Goal: Book appointment/travel/reservation

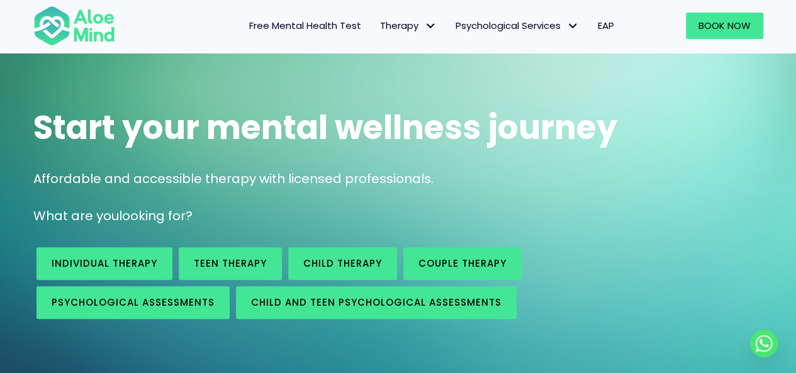
scroll to position [63, 0]
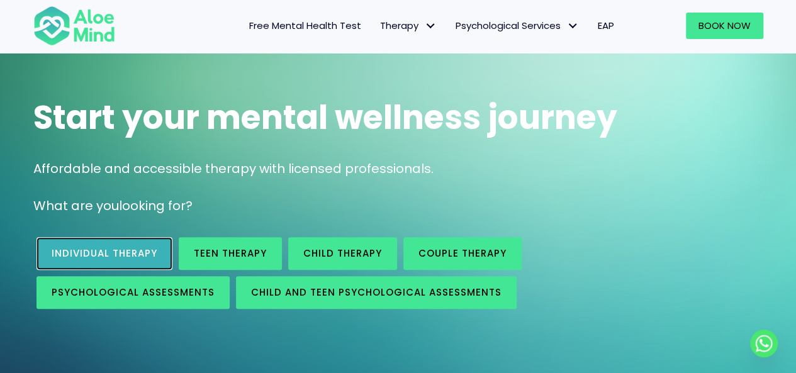
click at [128, 254] on span "Individual therapy" at bounding box center [105, 253] width 106 height 13
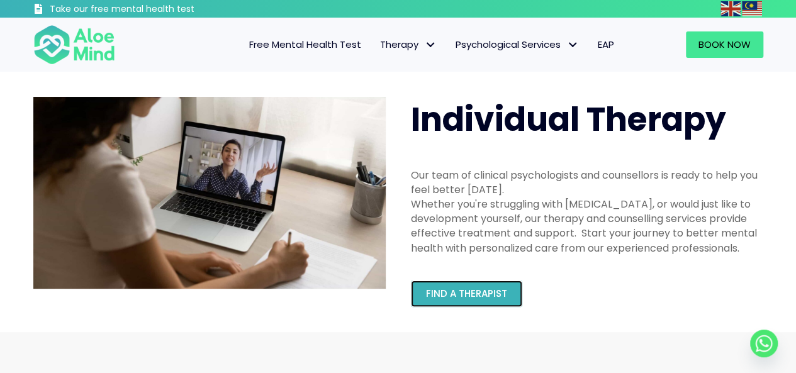
click at [477, 286] on link "Find a therapist" at bounding box center [466, 294] width 111 height 26
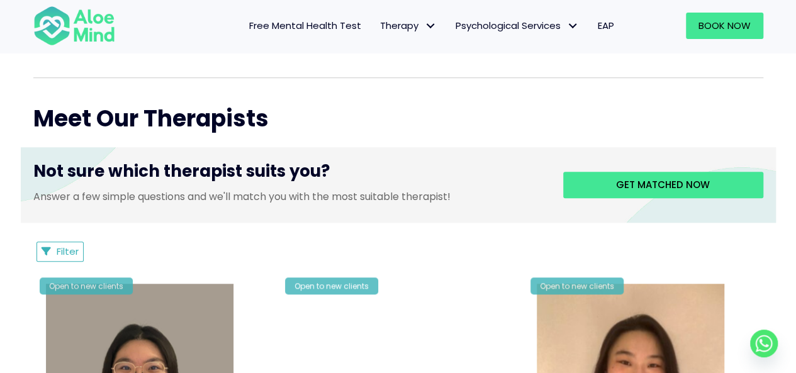
scroll to position [440, 0]
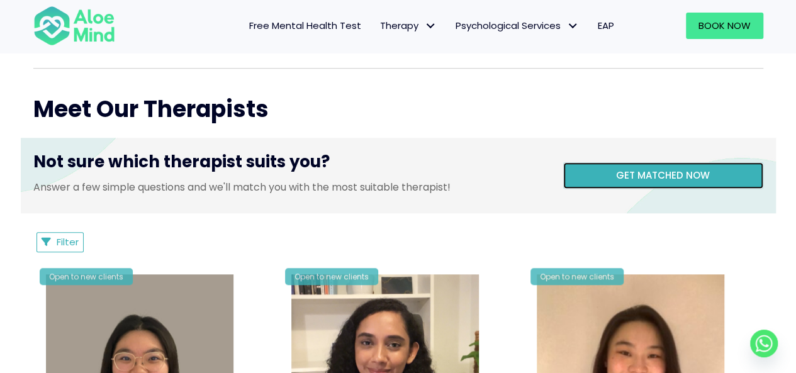
click at [669, 183] on link "Get matched now" at bounding box center [663, 175] width 200 height 26
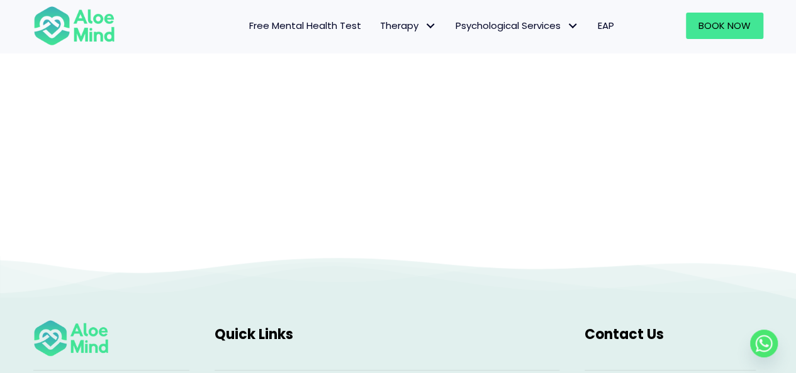
scroll to position [444, 0]
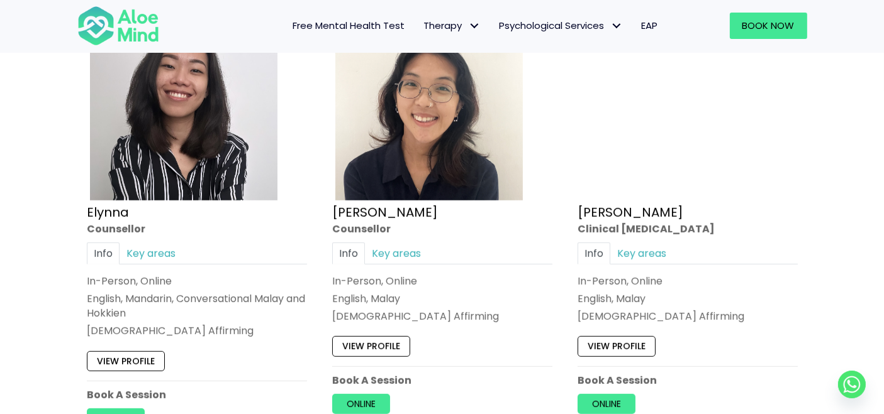
scroll to position [1160, 0]
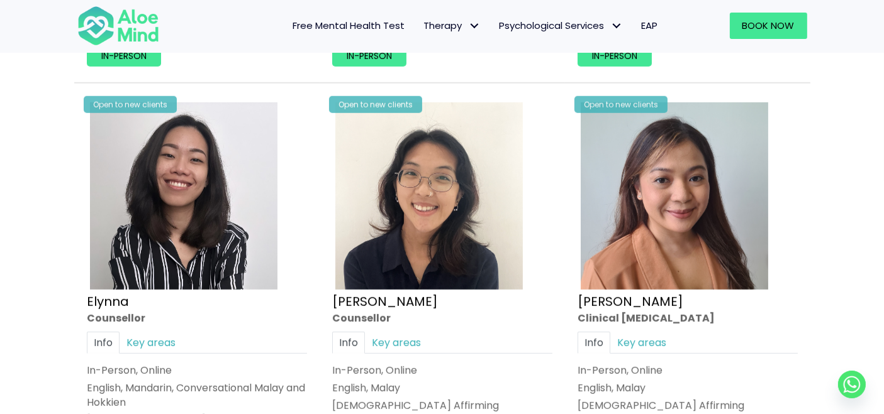
scroll to position [1034, 0]
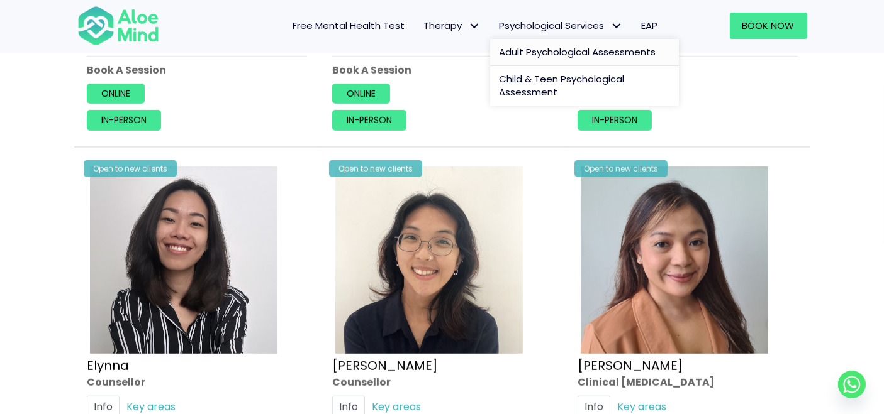
click at [527, 44] on link "Adult Psychological Assessments" at bounding box center [584, 52] width 189 height 27
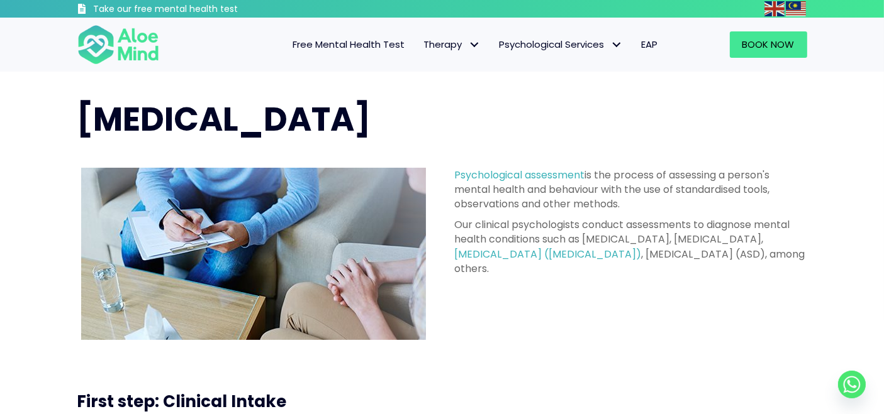
click at [819, 177] on div "Psychological Assessment Psychological assessment is the process of assessing a…" at bounding box center [442, 219] width 884 height 294
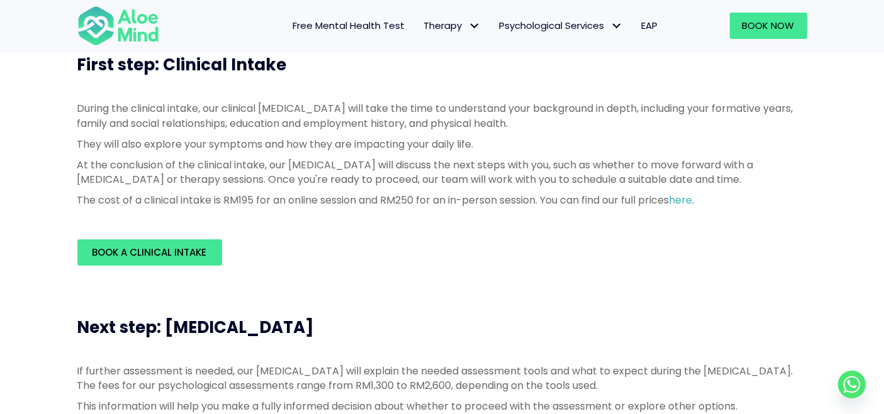
scroll to position [419, 0]
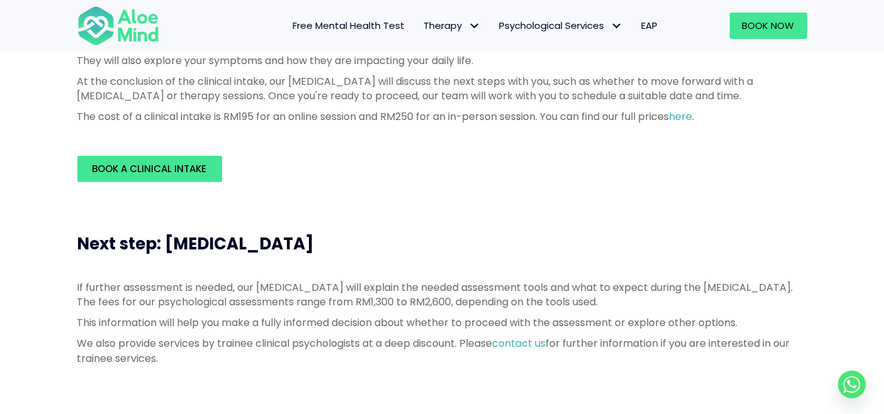
click at [0, 258] on div "Next step: Psychological Assessment If further assessment is needed, our psycho…" at bounding box center [442, 303] width 884 height 190
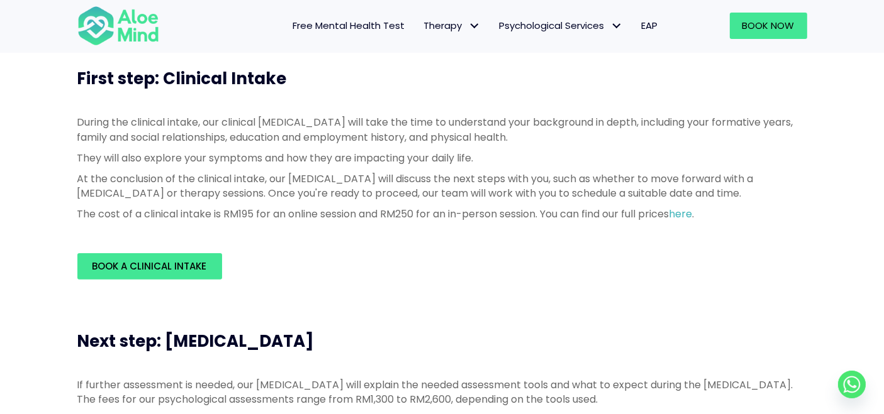
scroll to position [279, 0]
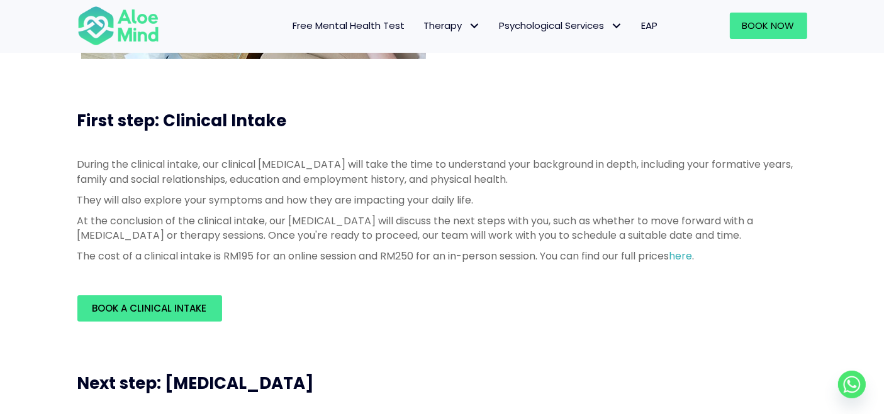
click at [7, 241] on div "First step: Clinical Intake During the clinical intake, our clinical psychologi…" at bounding box center [442, 215] width 884 height 263
click at [93, 266] on div "During the clinical intake, our clinical psychologist will take the time to und…" at bounding box center [442, 213] width 730 height 113
click at [367, 270] on div "During the clinical intake, our clinical psychologist will take the time to und…" at bounding box center [442, 214] width 755 height 138
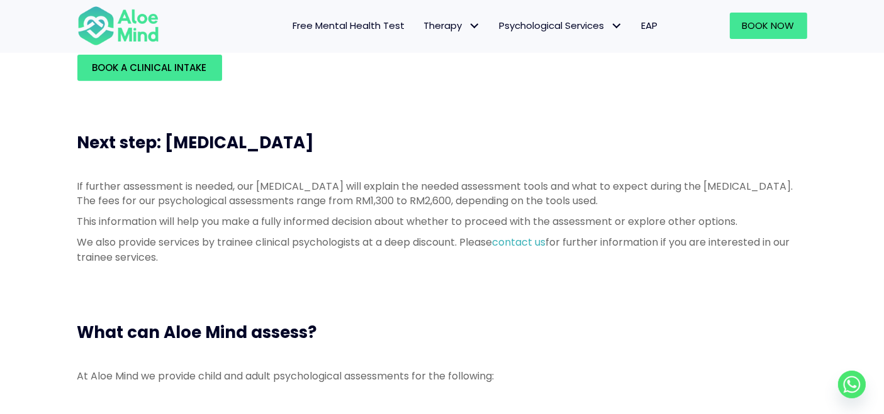
scroll to position [559, 0]
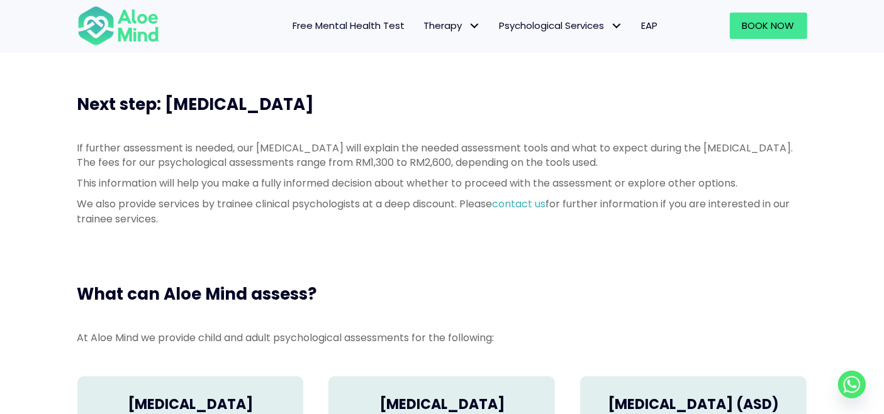
click at [0, 184] on div "Next step: Psychological Assessment If further assessment is needed, our psycho…" at bounding box center [442, 163] width 884 height 190
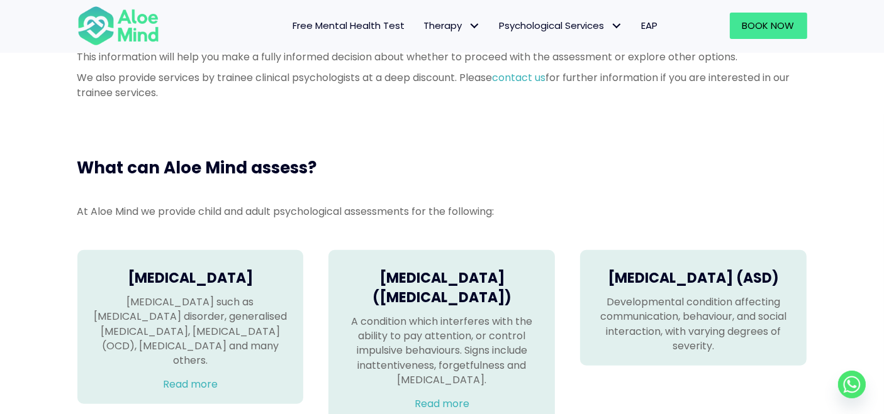
scroll to position [769, 0]
